Goal: Transaction & Acquisition: Obtain resource

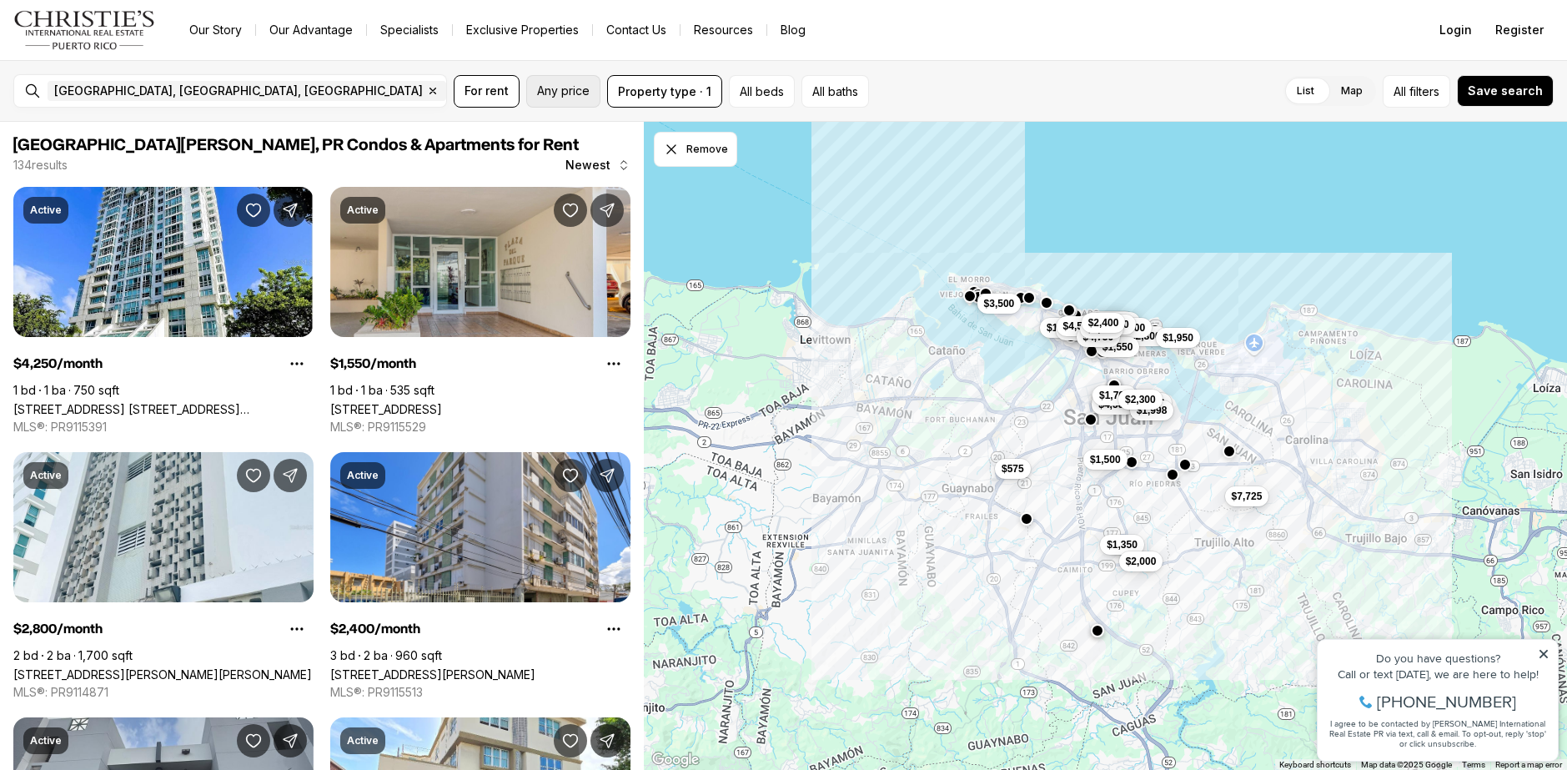
click at [554, 86] on span "Any price" at bounding box center [563, 90] width 53 height 13
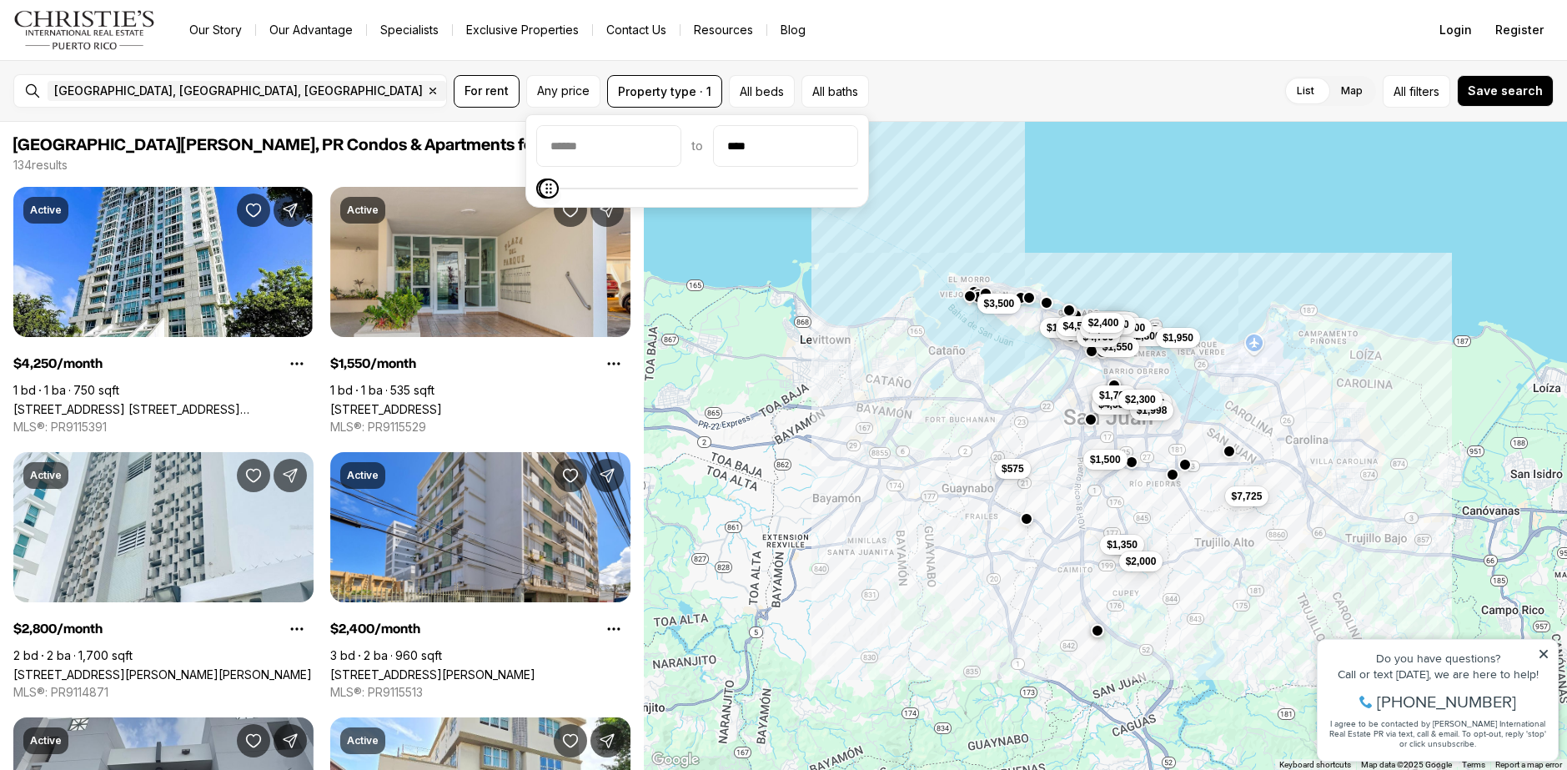
type input "****"
click at [545, 193] on icon "Maximum" at bounding box center [548, 188] width 6 height 10
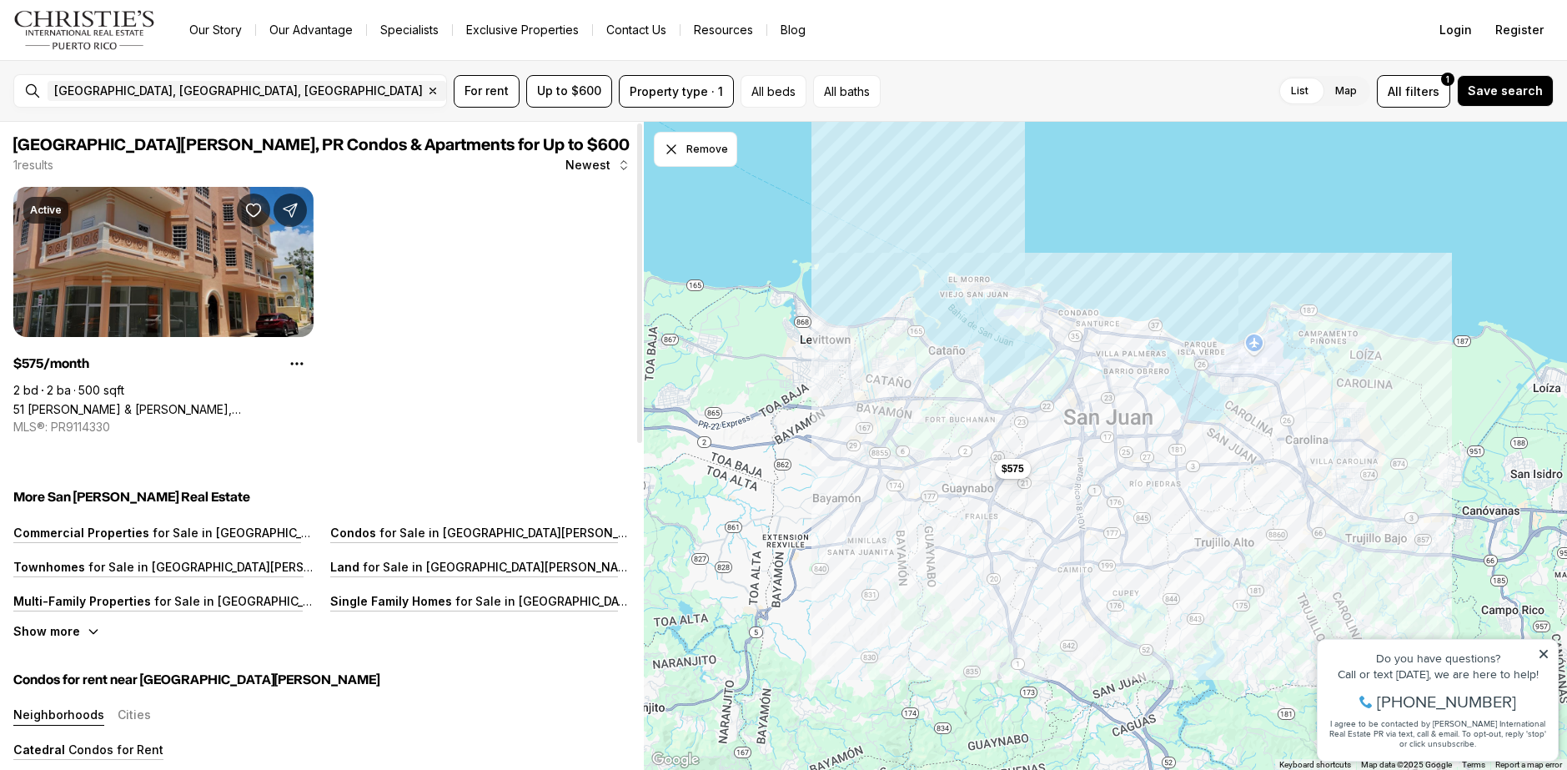
click at [292, 402] on link "51 [PERSON_NAME] & [PERSON_NAME], [GEOGRAPHIC_DATA][PERSON_NAME], 00921" at bounding box center [163, 409] width 300 height 14
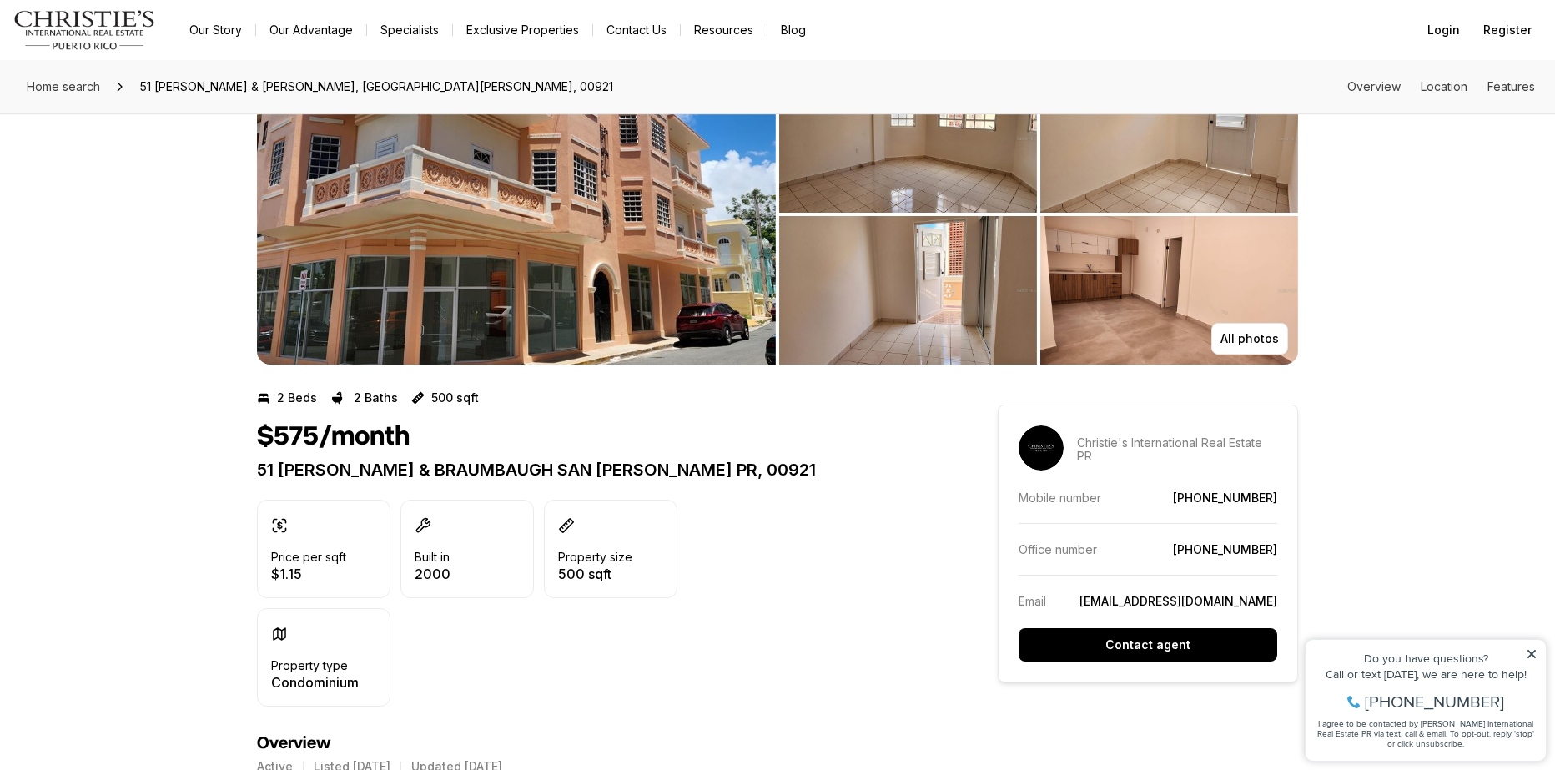
scroll to position [83, 0]
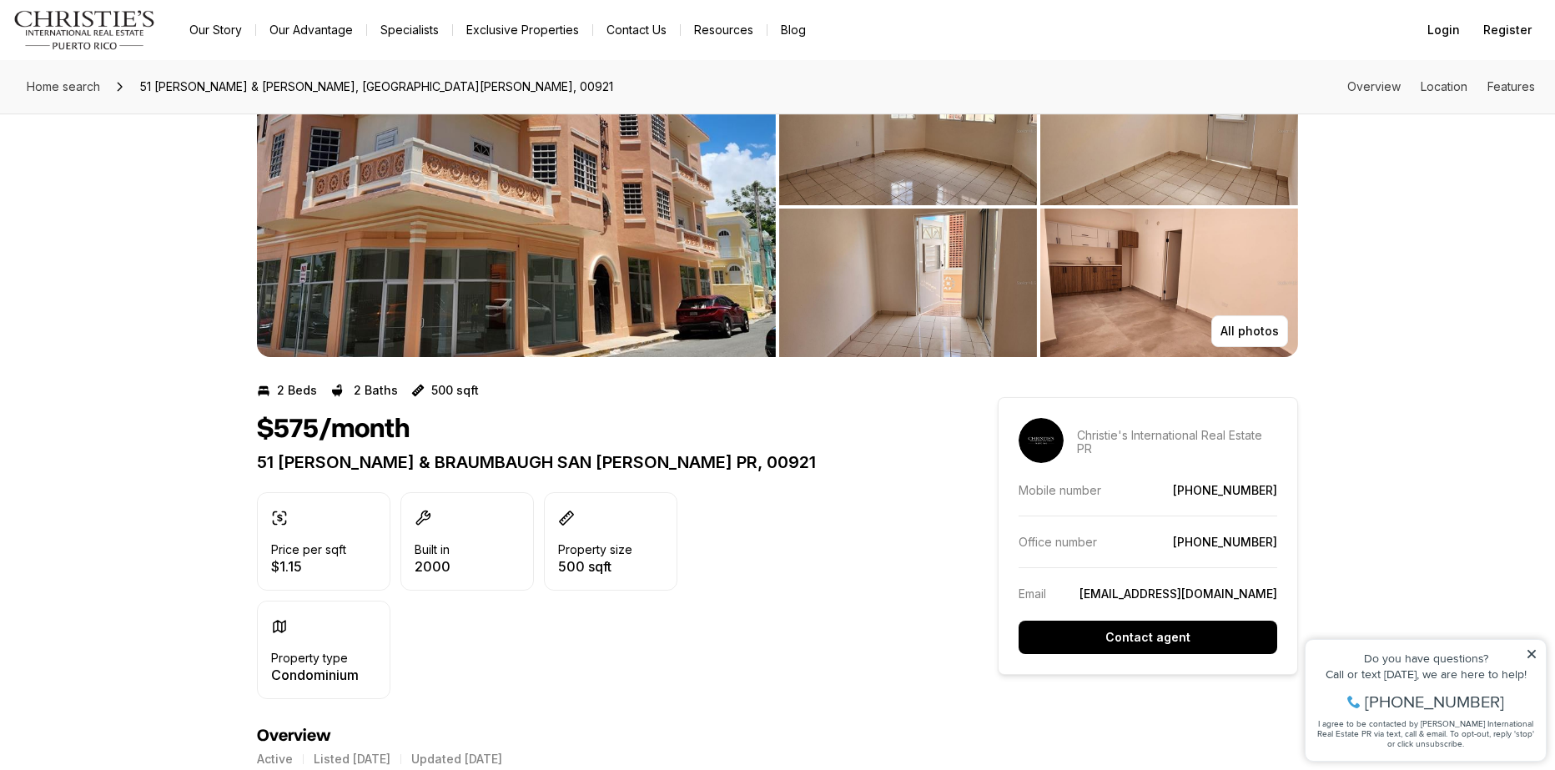
click at [1195, 326] on img "View image gallery" at bounding box center [1169, 282] width 258 height 148
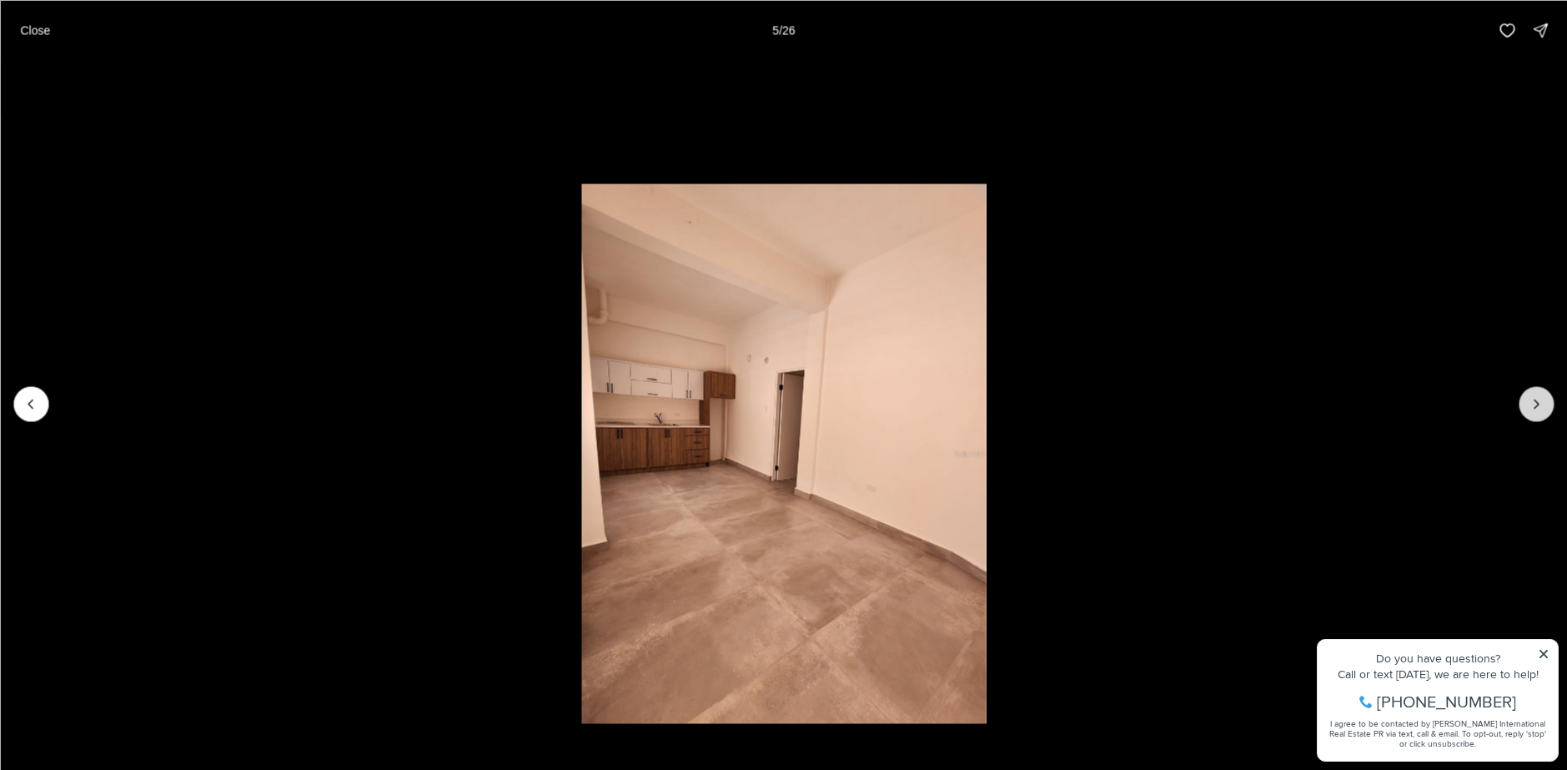
click at [1531, 392] on button "Next slide" at bounding box center [1536, 403] width 35 height 35
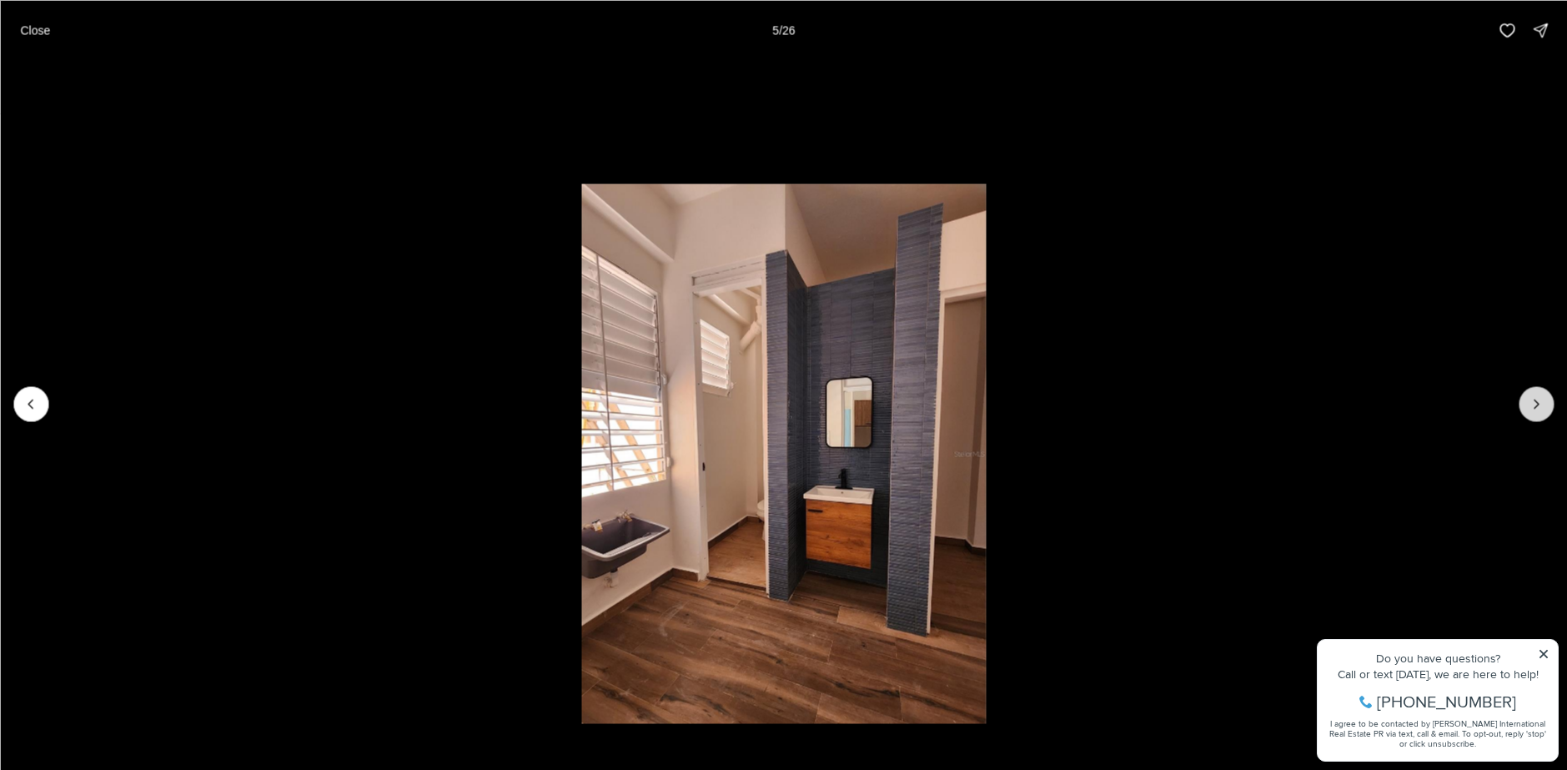
click at [1531, 392] on button "Next slide" at bounding box center [1536, 403] width 35 height 35
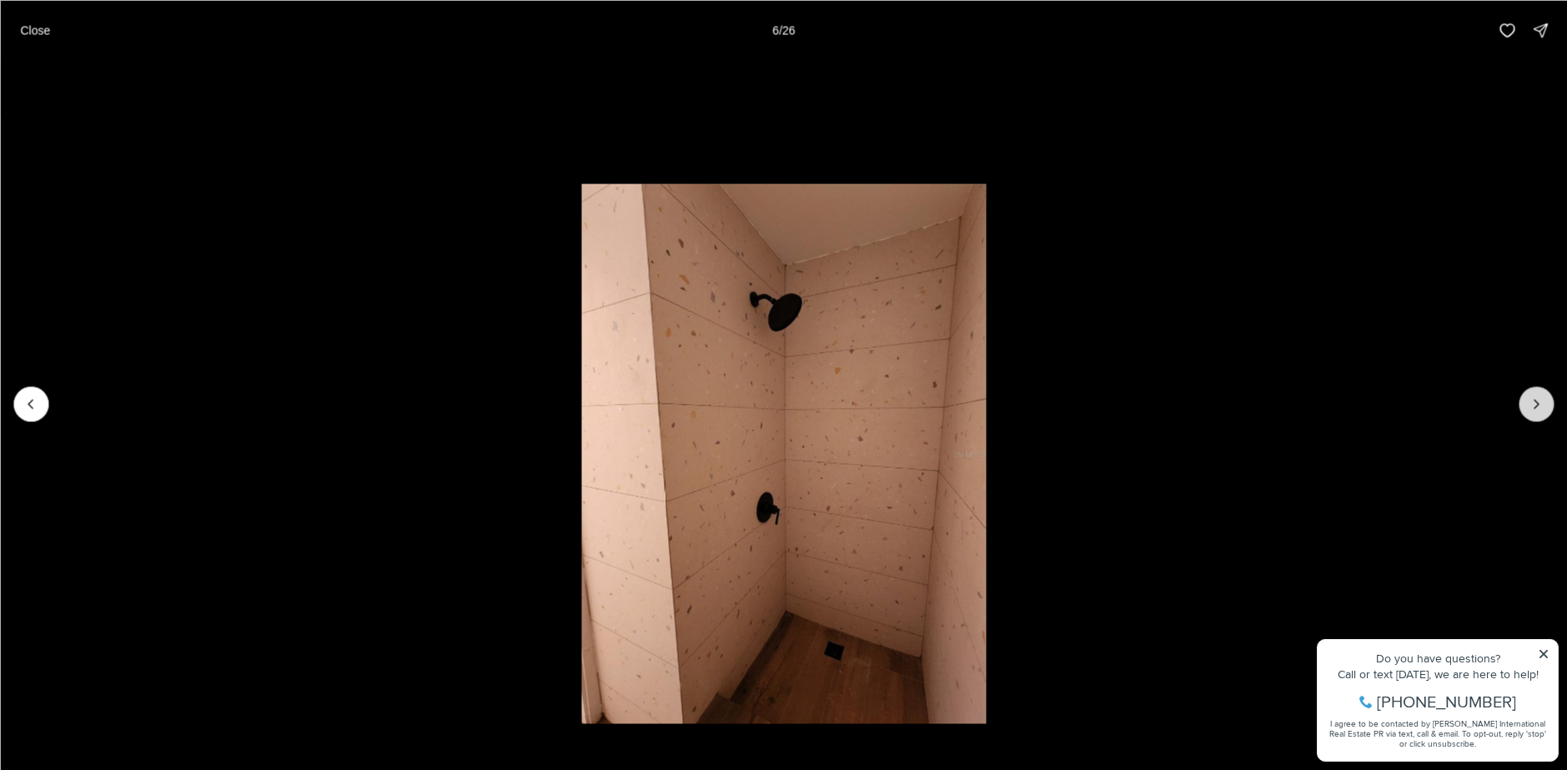
click at [1531, 392] on button "Next slide" at bounding box center [1536, 403] width 35 height 35
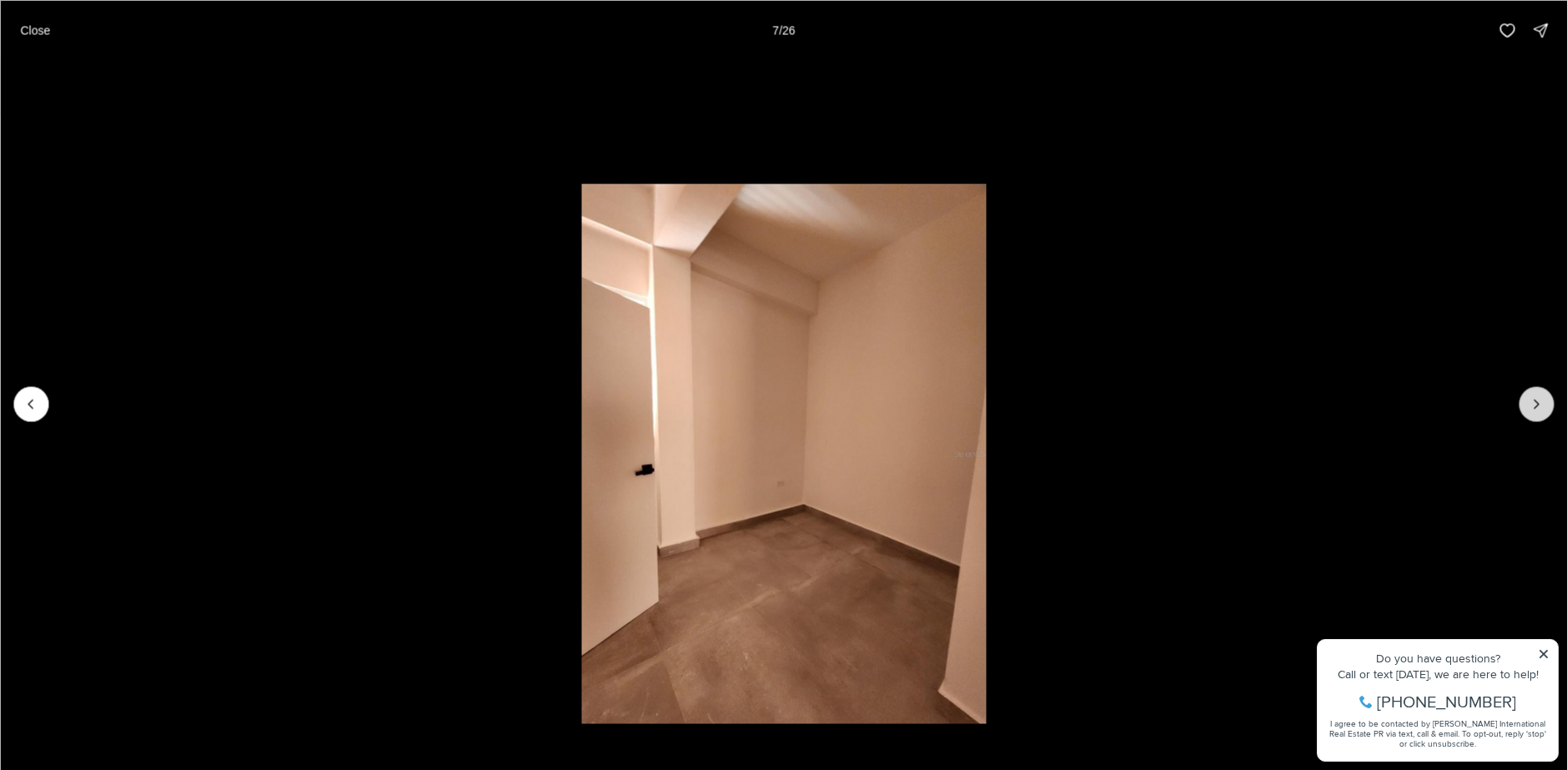
click at [1531, 392] on button "Next slide" at bounding box center [1536, 403] width 35 height 35
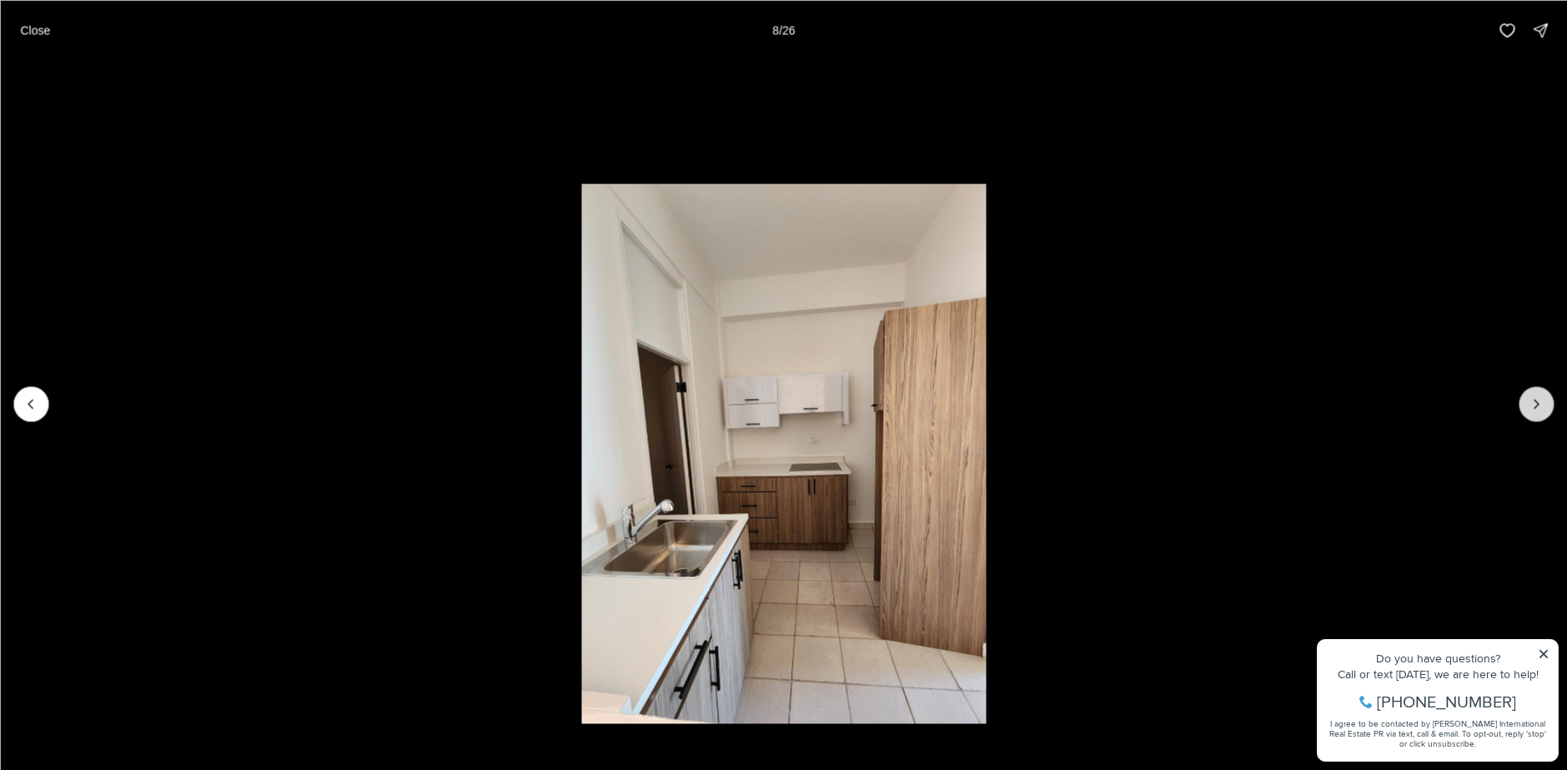
click at [1531, 392] on button "Next slide" at bounding box center [1536, 403] width 35 height 35
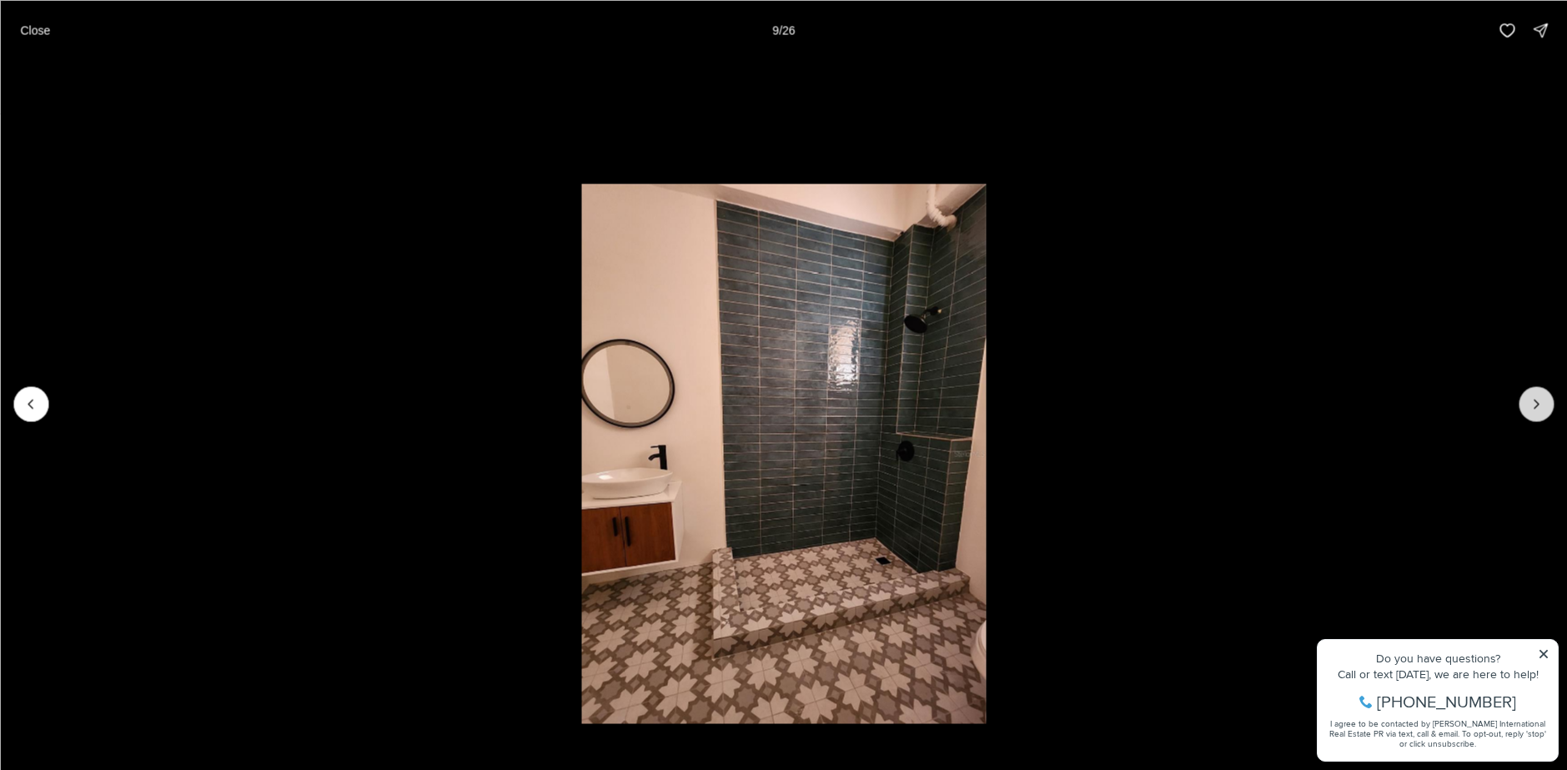
click at [1531, 392] on button "Next slide" at bounding box center [1536, 403] width 35 height 35
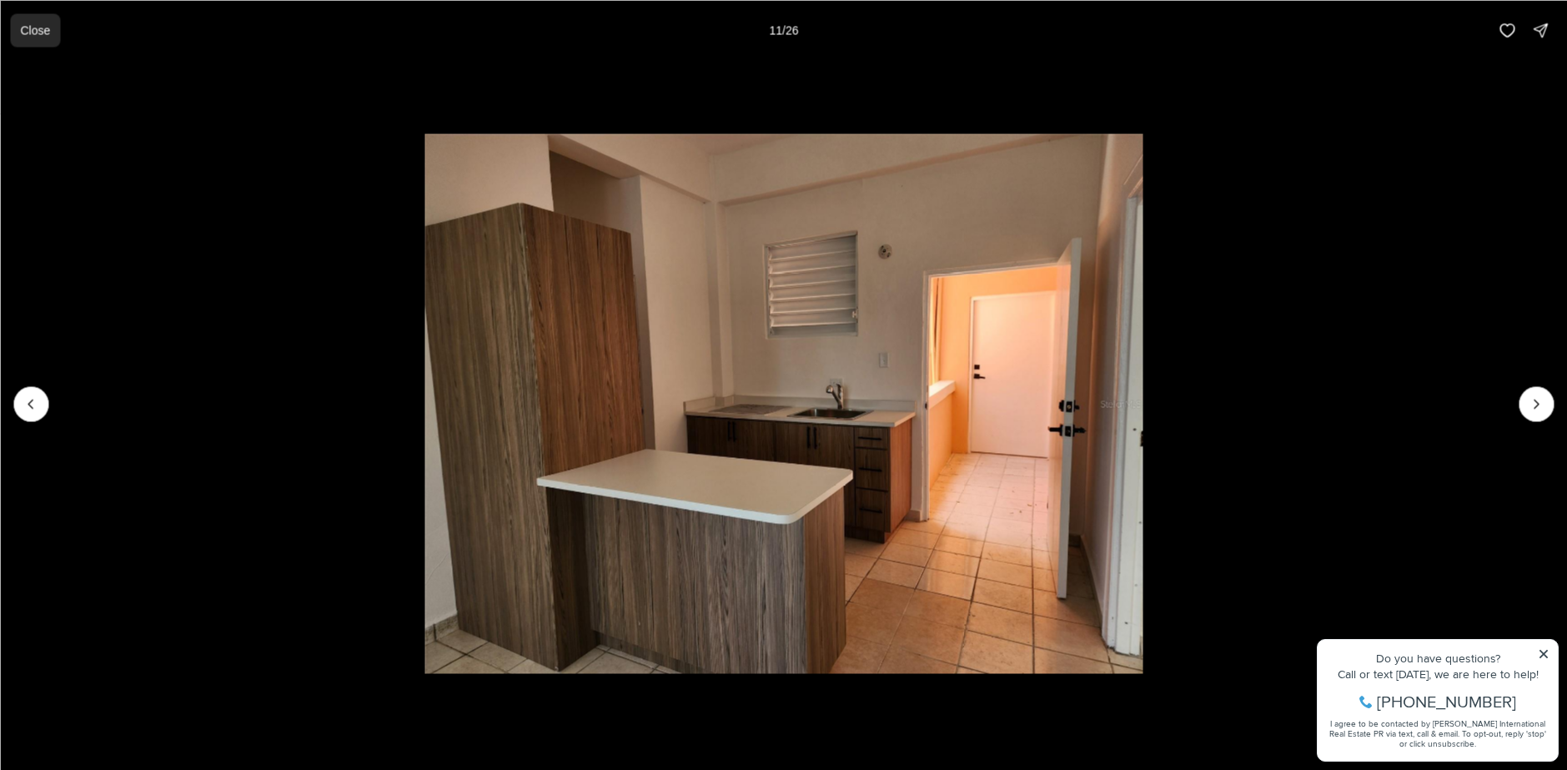
click at [42, 23] on p "Close" at bounding box center [35, 29] width 30 height 13
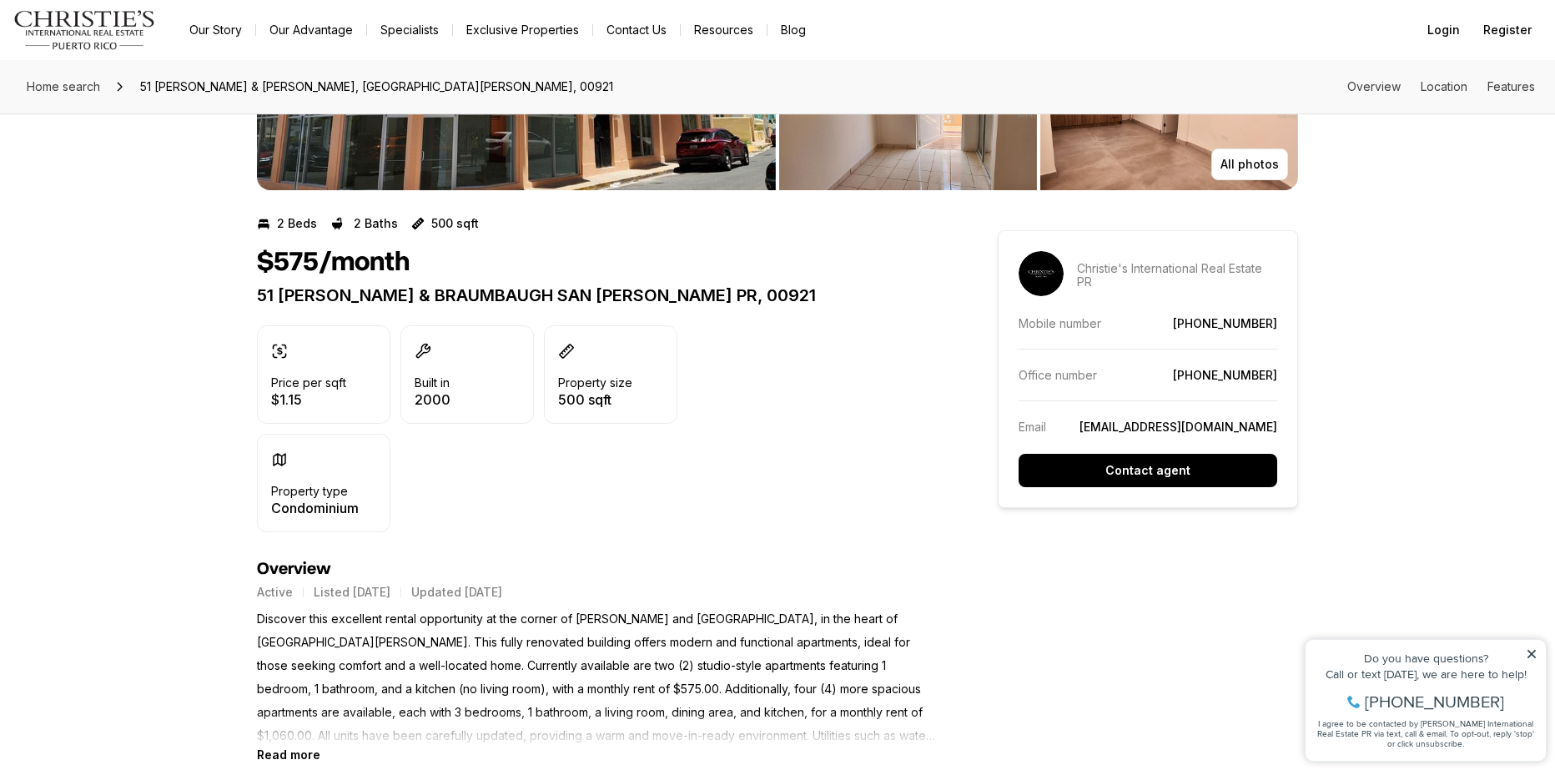
scroll to position [417, 0]
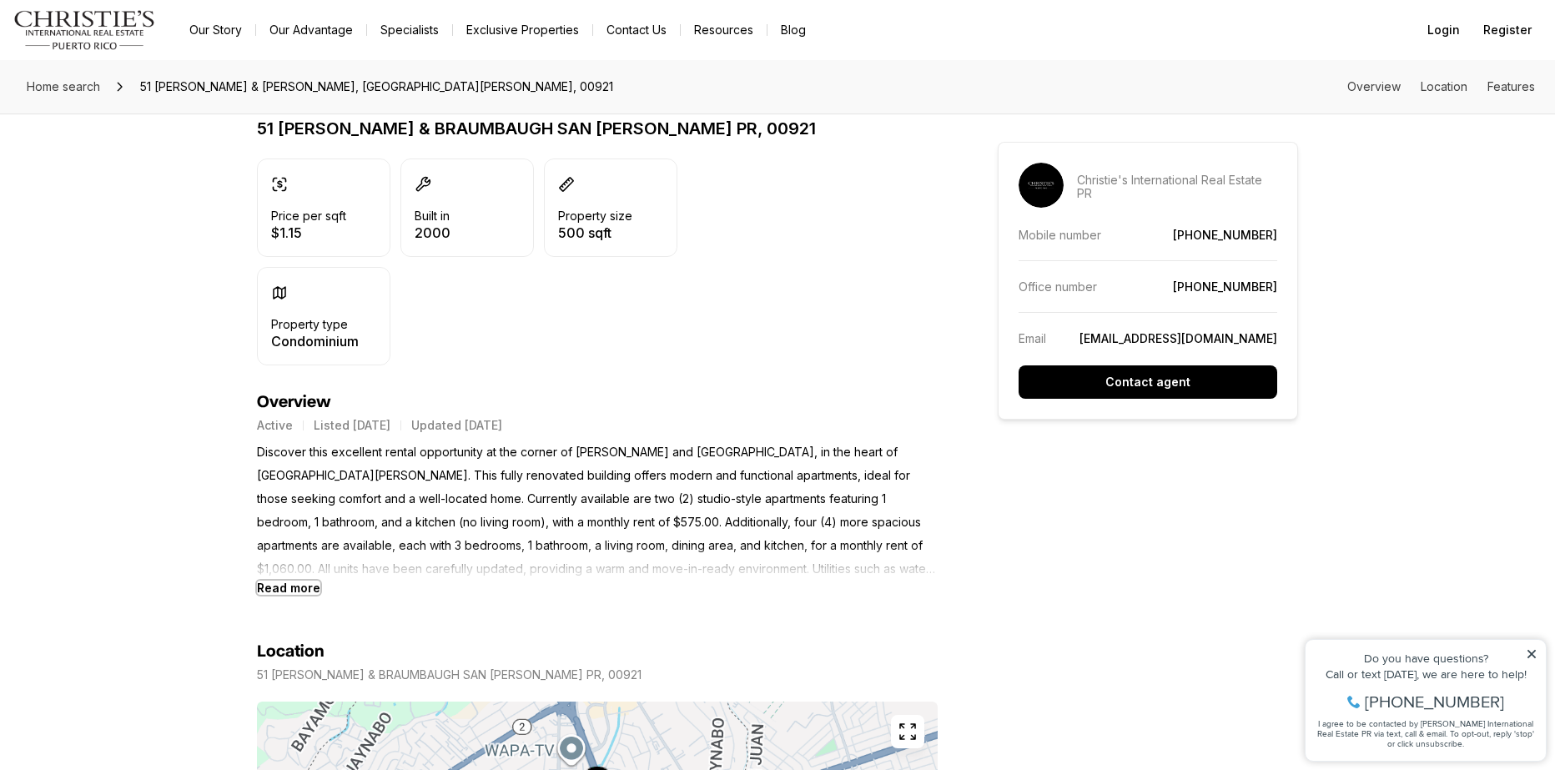
click at [299, 592] on b "Read more" at bounding box center [288, 587] width 63 height 14
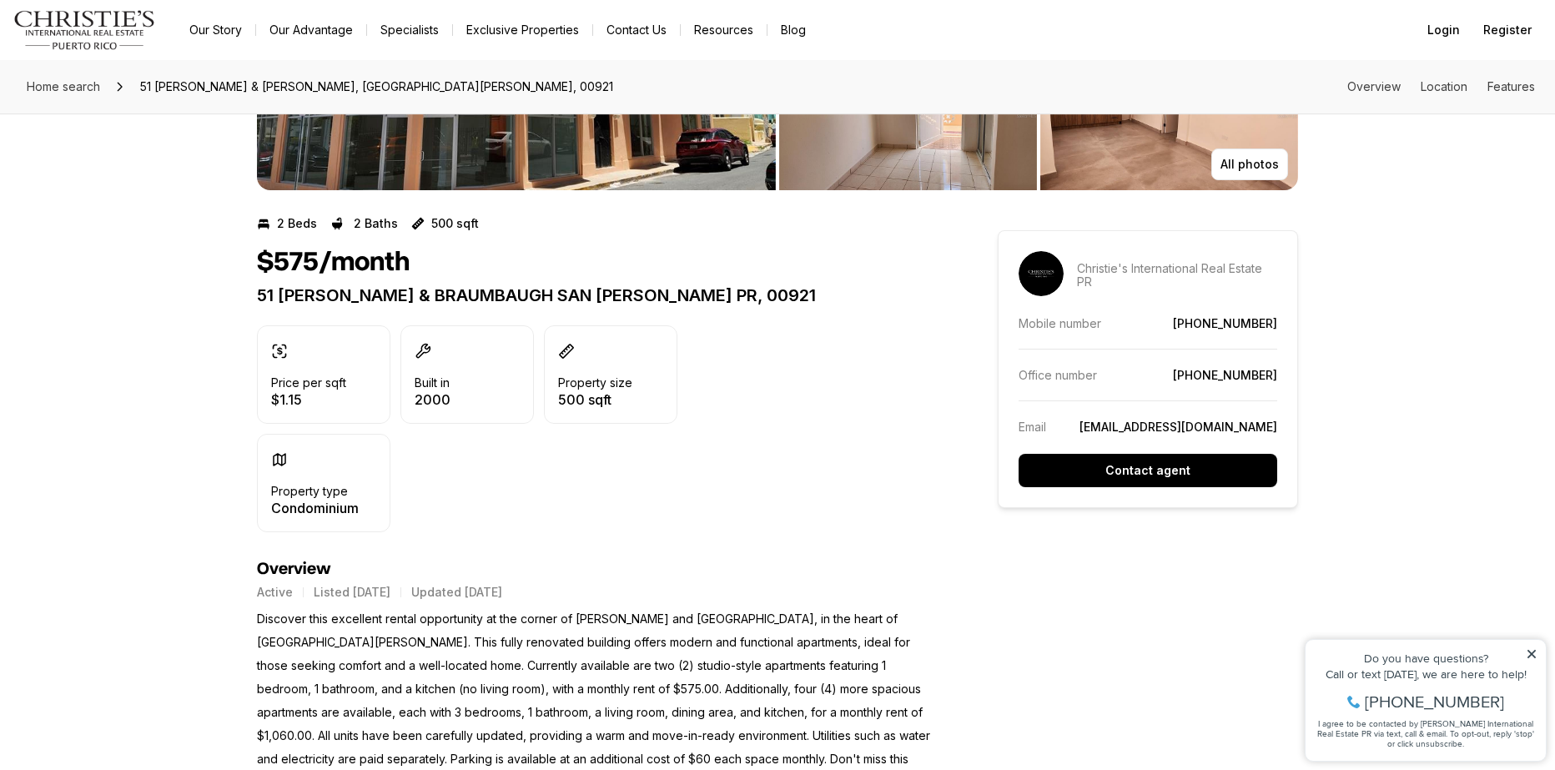
scroll to position [0, 0]
